Goal: Navigation & Orientation: Find specific page/section

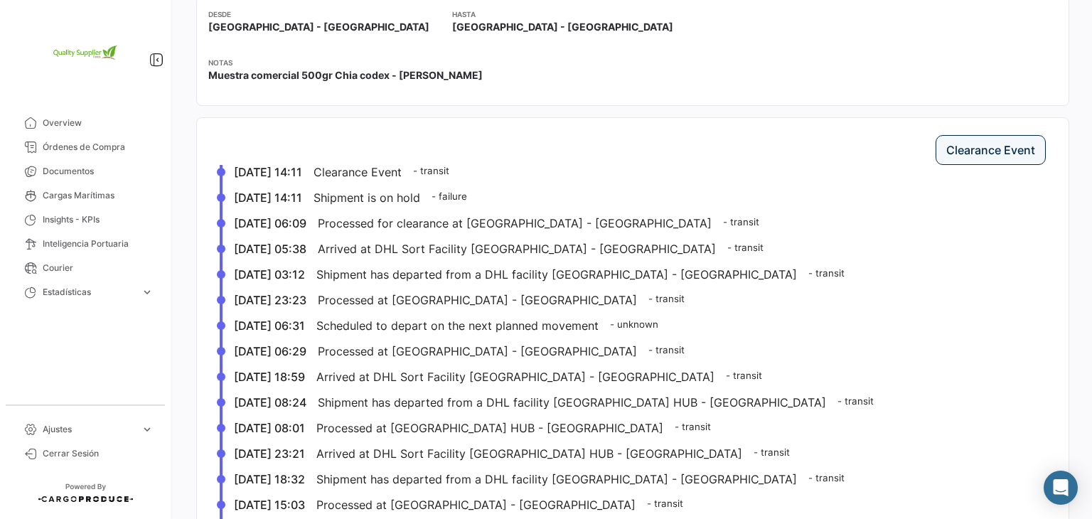
scroll to position [356, 0]
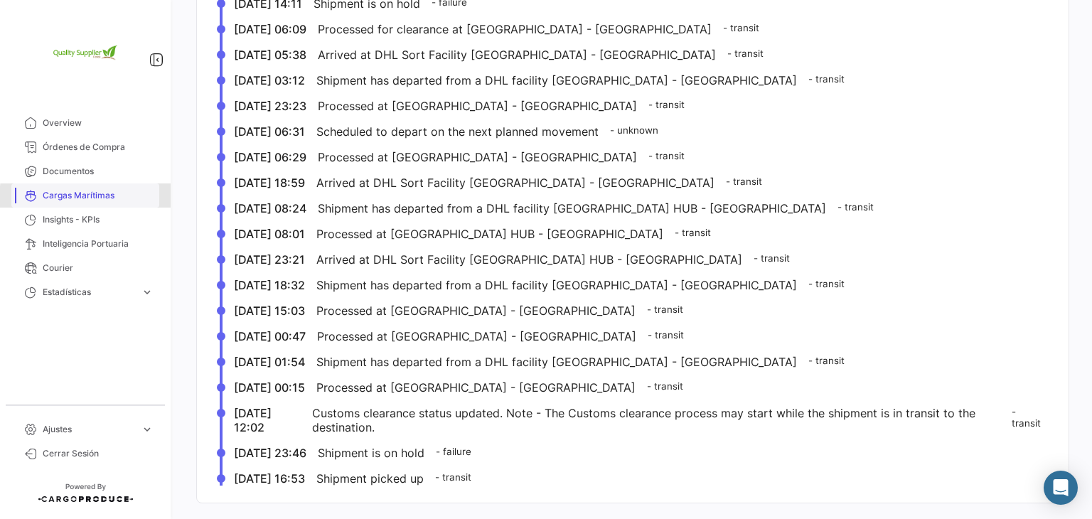
click at [118, 199] on span "Cargas Marítimas" at bounding box center [98, 195] width 111 height 13
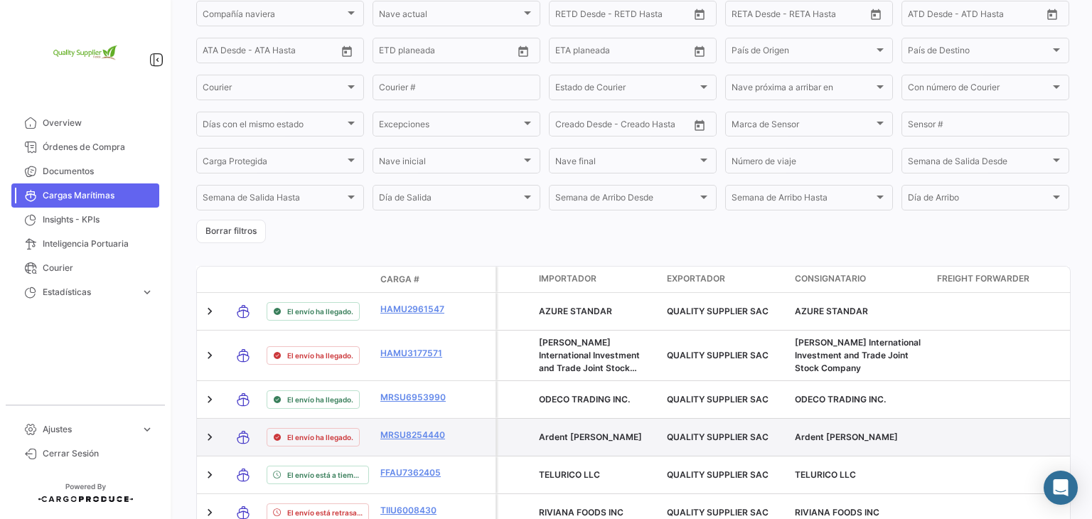
scroll to position [364, 0]
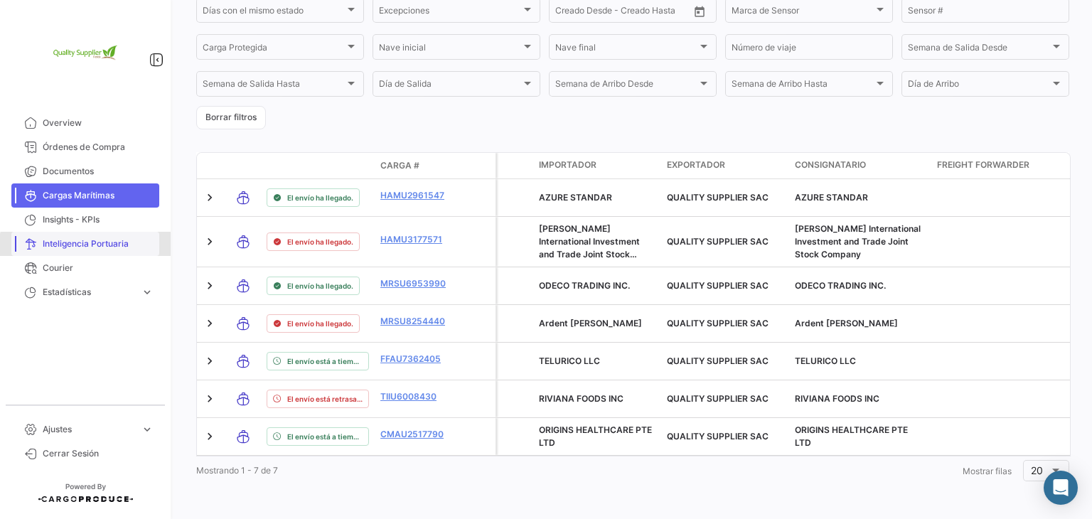
click at [88, 250] on span "Inteligencia Portuaria" at bounding box center [98, 244] width 111 height 13
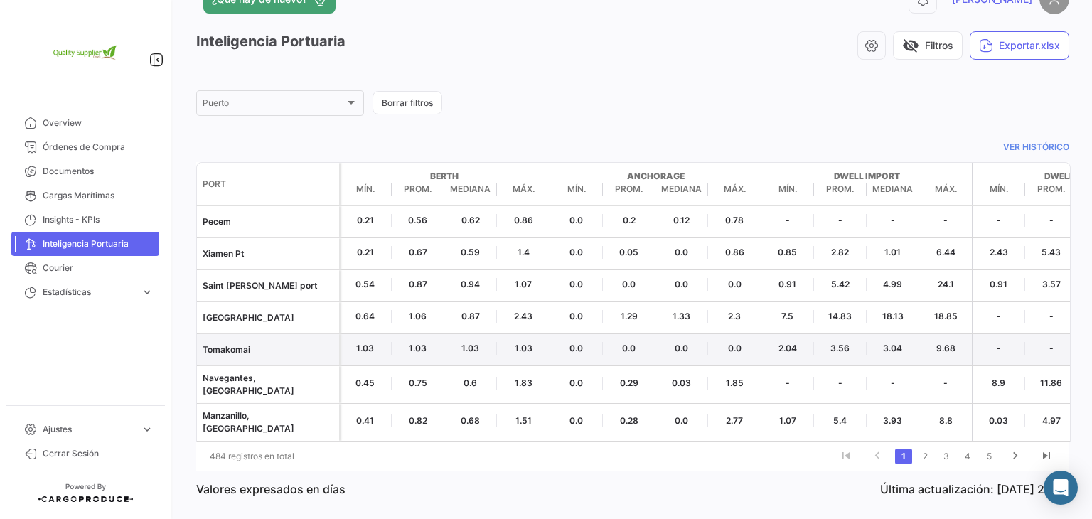
scroll to position [59, 0]
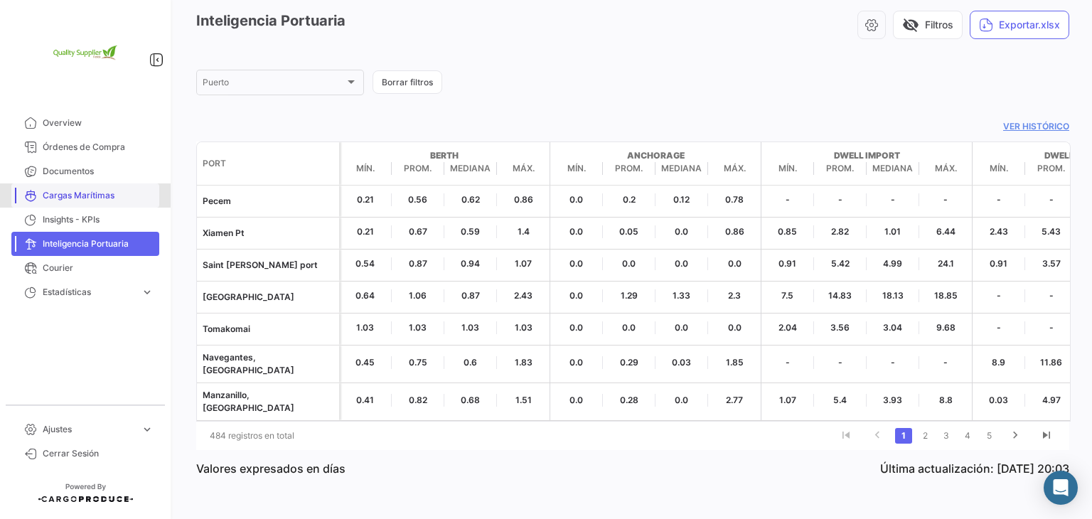
click at [101, 201] on span "Cargas Marítimas" at bounding box center [98, 195] width 111 height 13
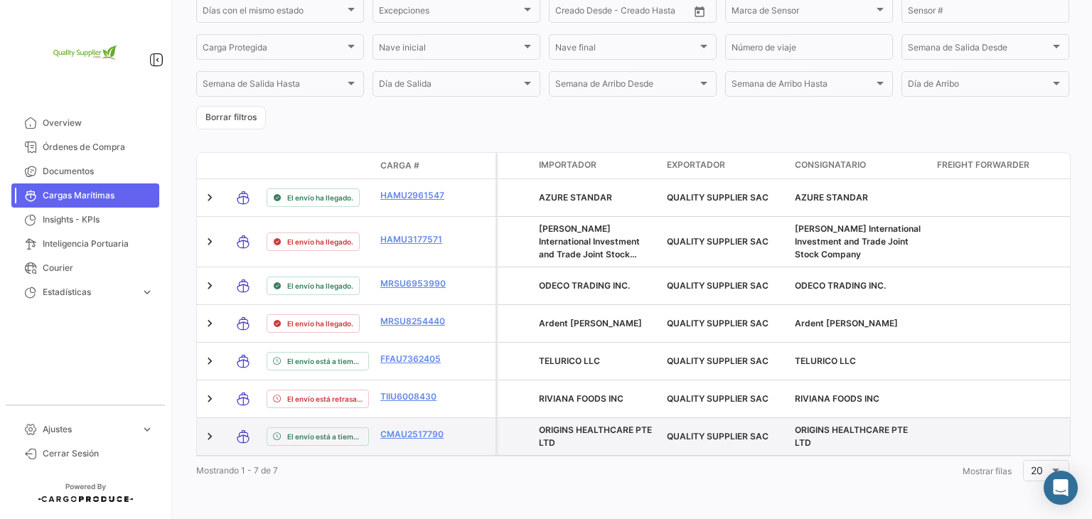
scroll to position [364, 0]
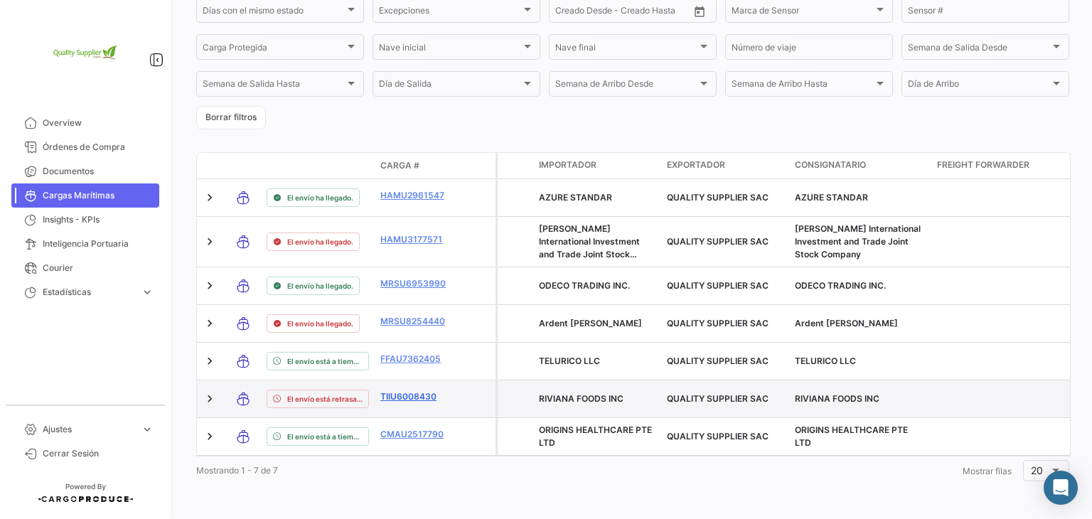
click at [429, 390] on link "TIIU6008430" at bounding box center [417, 396] width 74 height 13
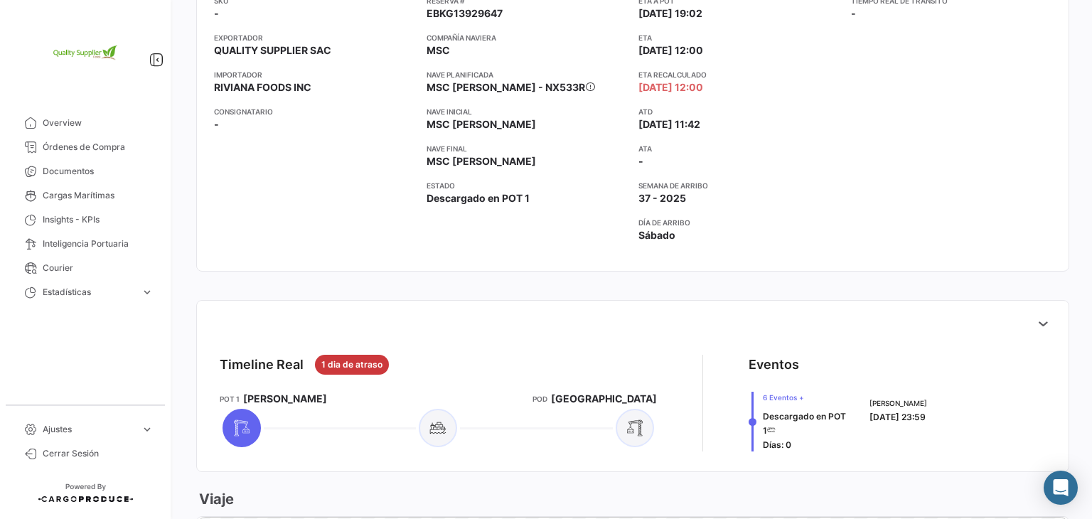
scroll to position [213, 0]
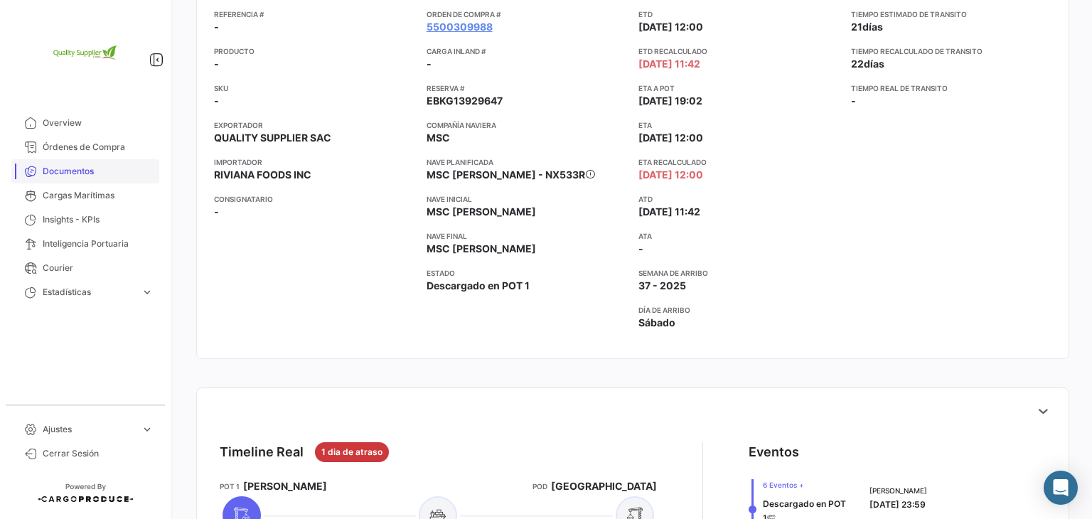
click at [116, 176] on span "Documentos" at bounding box center [98, 171] width 111 height 13
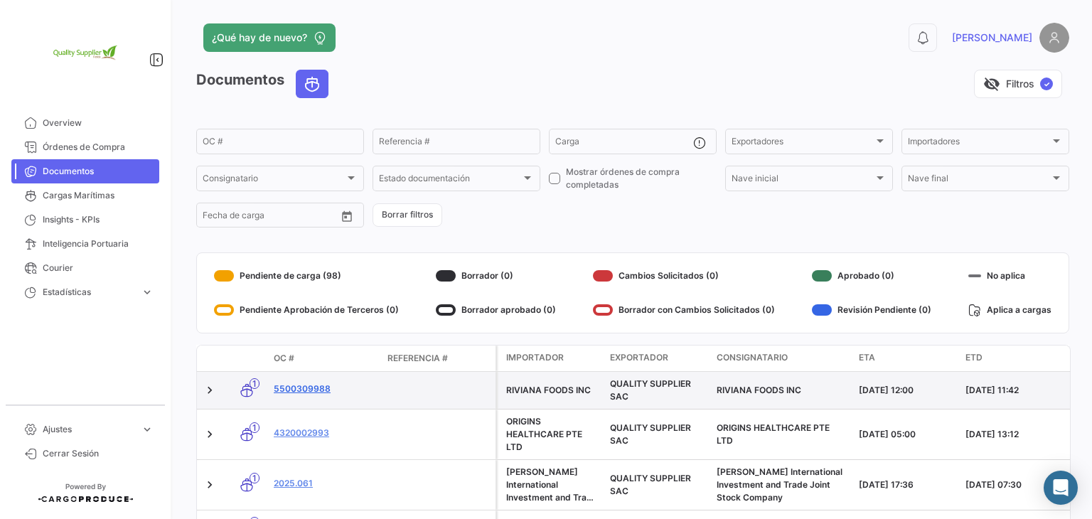
click at [307, 388] on link "5500309988" at bounding box center [325, 389] width 102 height 13
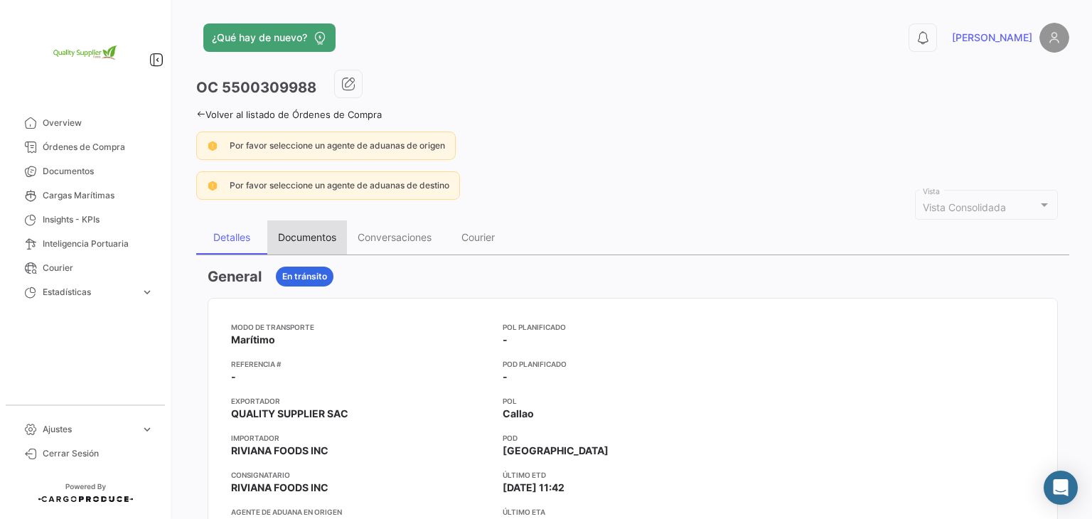
click at [321, 235] on div "Documentos" at bounding box center [307, 237] width 58 height 12
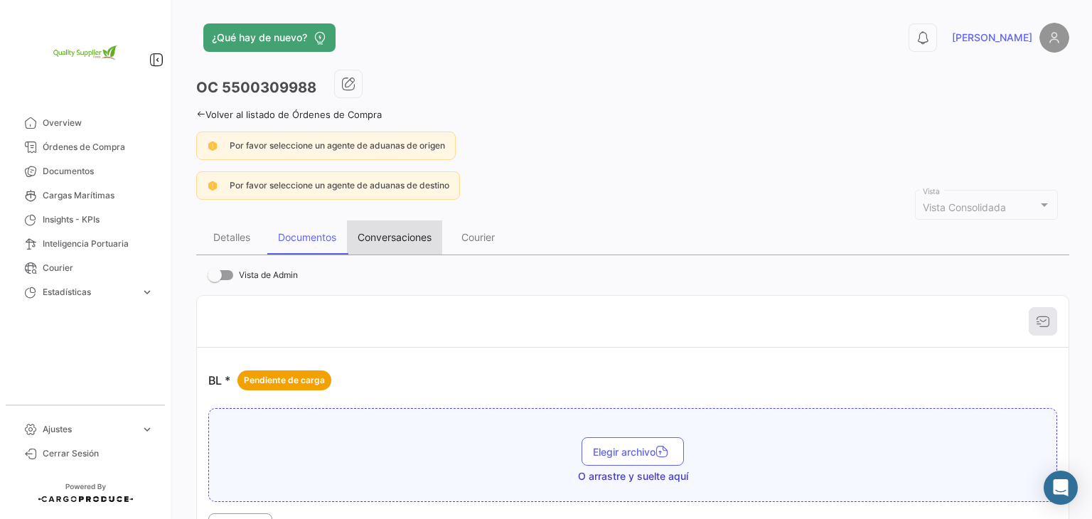
click at [415, 235] on div "Conversaciones" at bounding box center [395, 237] width 74 height 12
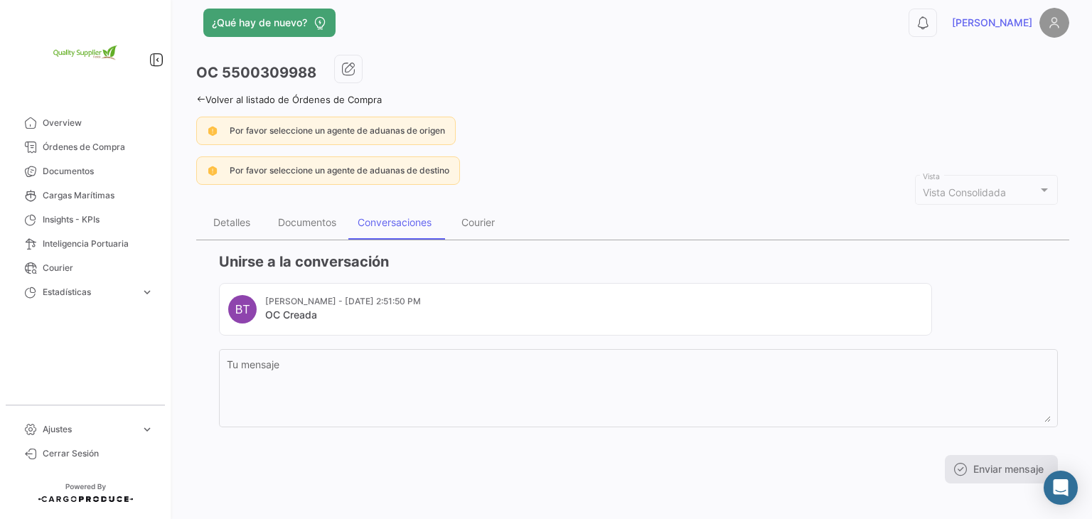
scroll to position [23, 0]
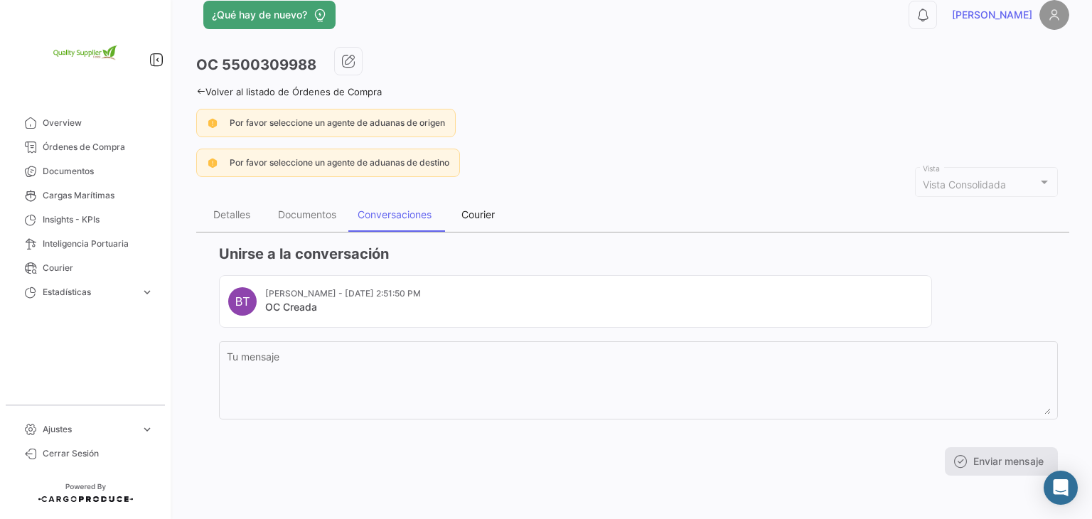
click at [474, 211] on div "Courier" at bounding box center [478, 214] width 33 height 12
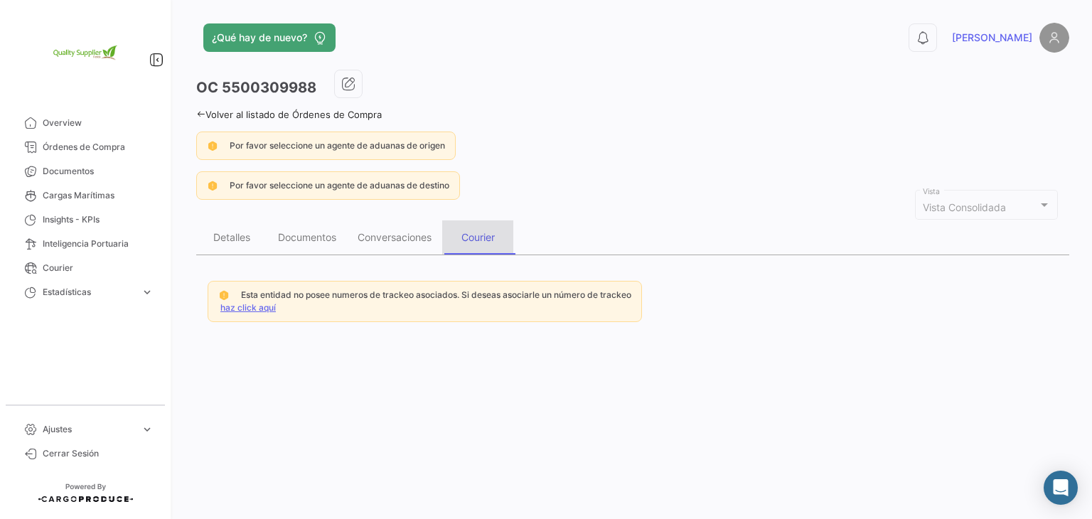
scroll to position [0, 0]
click at [104, 270] on span "Courier" at bounding box center [98, 268] width 111 height 13
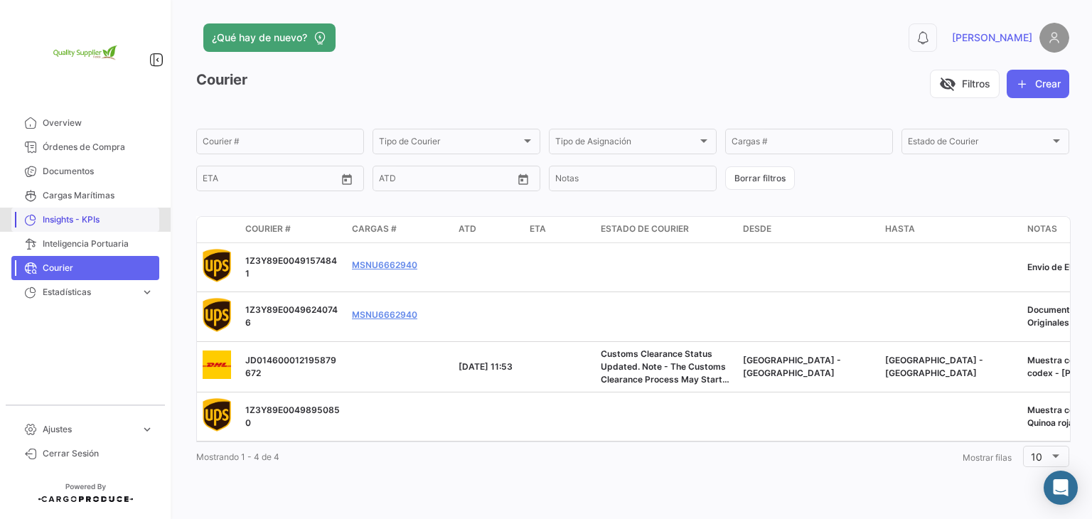
click at [122, 219] on span "Insights - KPIs" at bounding box center [98, 219] width 111 height 13
